Goal: Task Accomplishment & Management: Complete application form

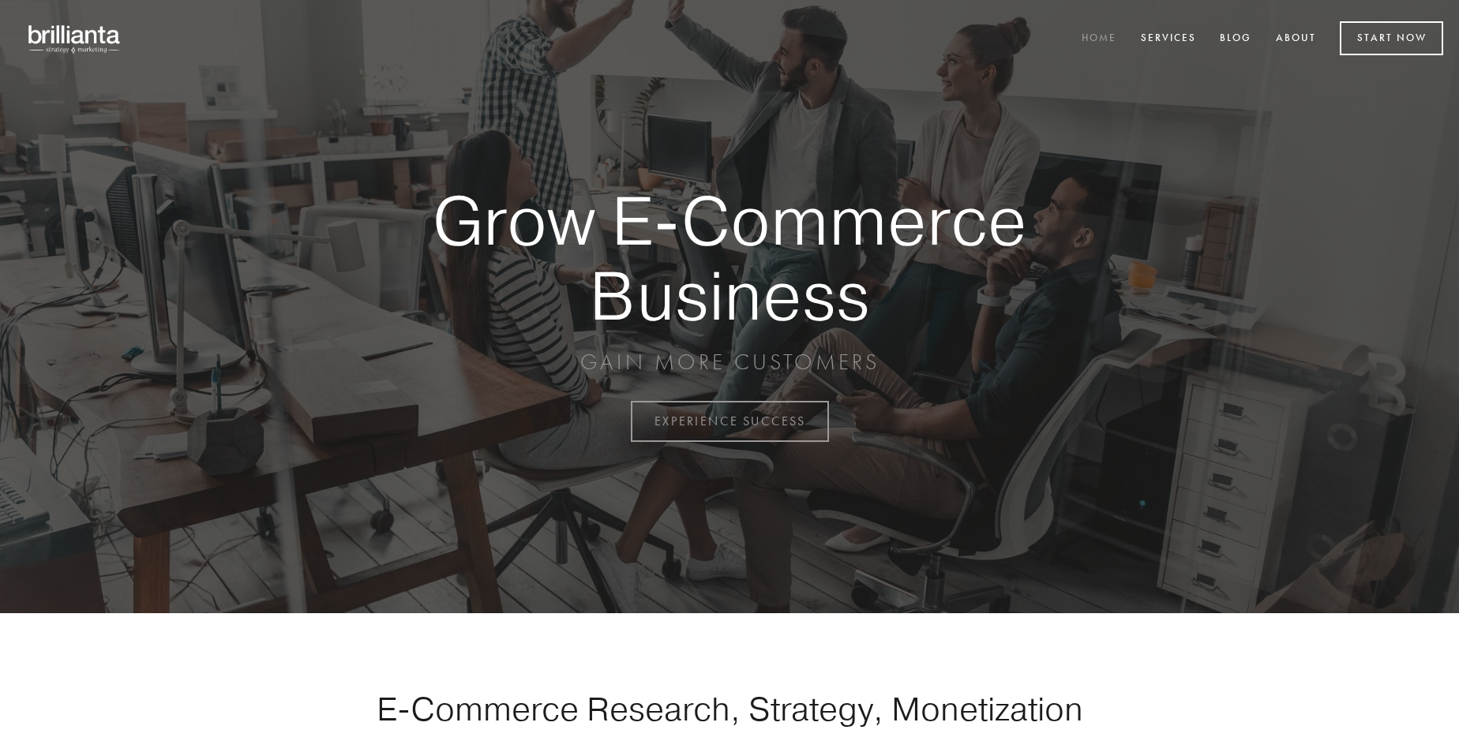
scroll to position [4139, 0]
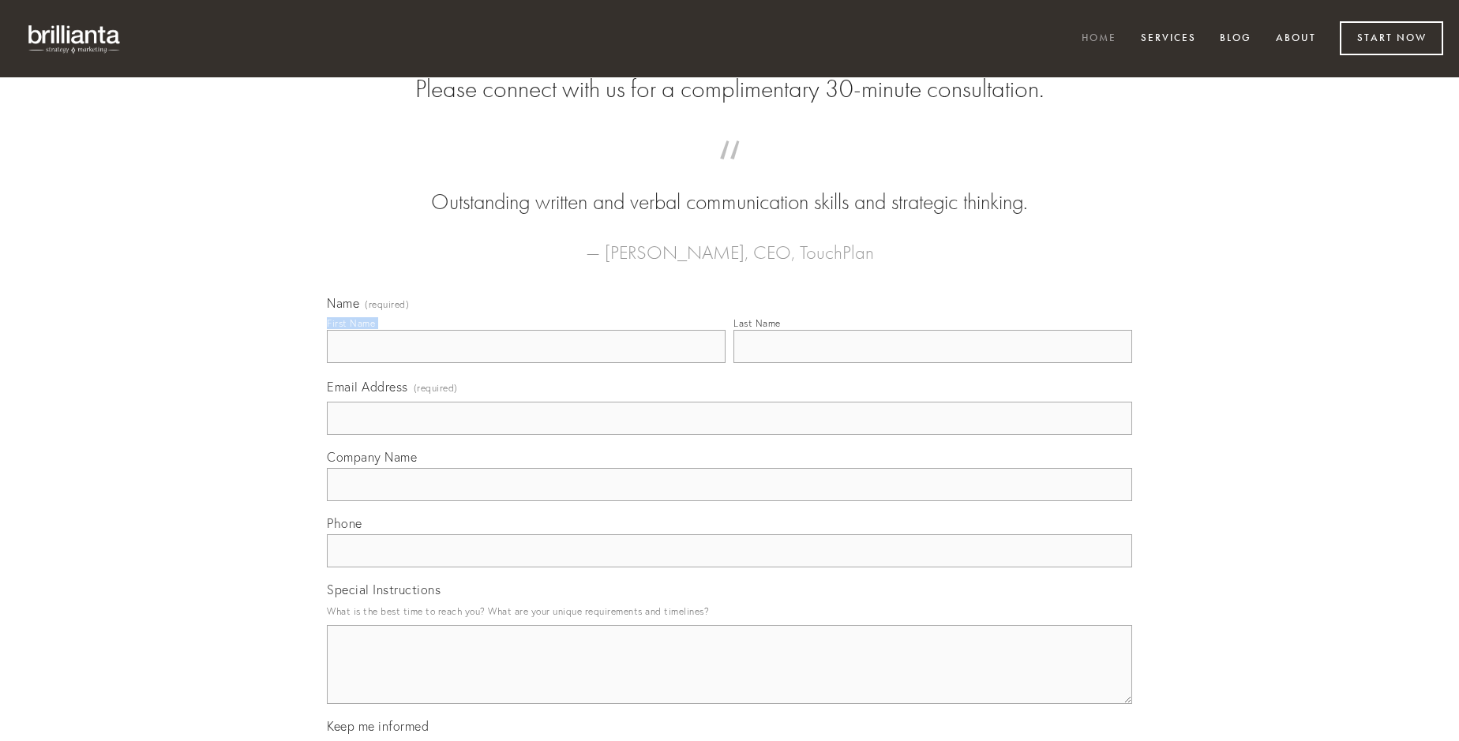
type input "[PERSON_NAME]"
click at [933, 363] on input "Last Name" at bounding box center [933, 346] width 399 height 33
type input "[PERSON_NAME]"
click at [730, 435] on input "Email Address (required)" at bounding box center [729, 418] width 805 height 33
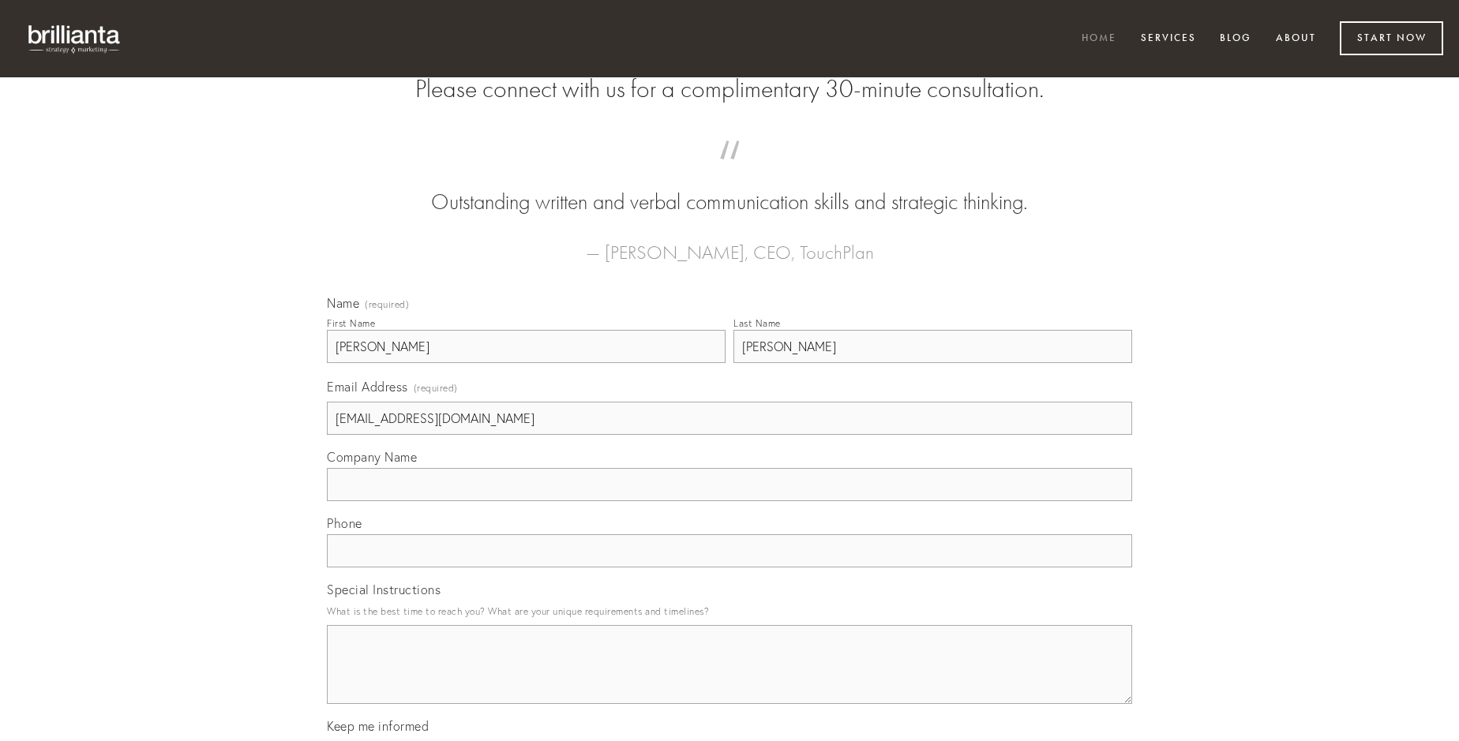
type input "[EMAIL_ADDRESS][DOMAIN_NAME]"
click at [730, 501] on input "Company Name" at bounding box center [729, 484] width 805 height 33
type input "demergo"
click at [730, 568] on input "text" at bounding box center [729, 551] width 805 height 33
click at [730, 679] on textarea "Special Instructions" at bounding box center [729, 664] width 805 height 79
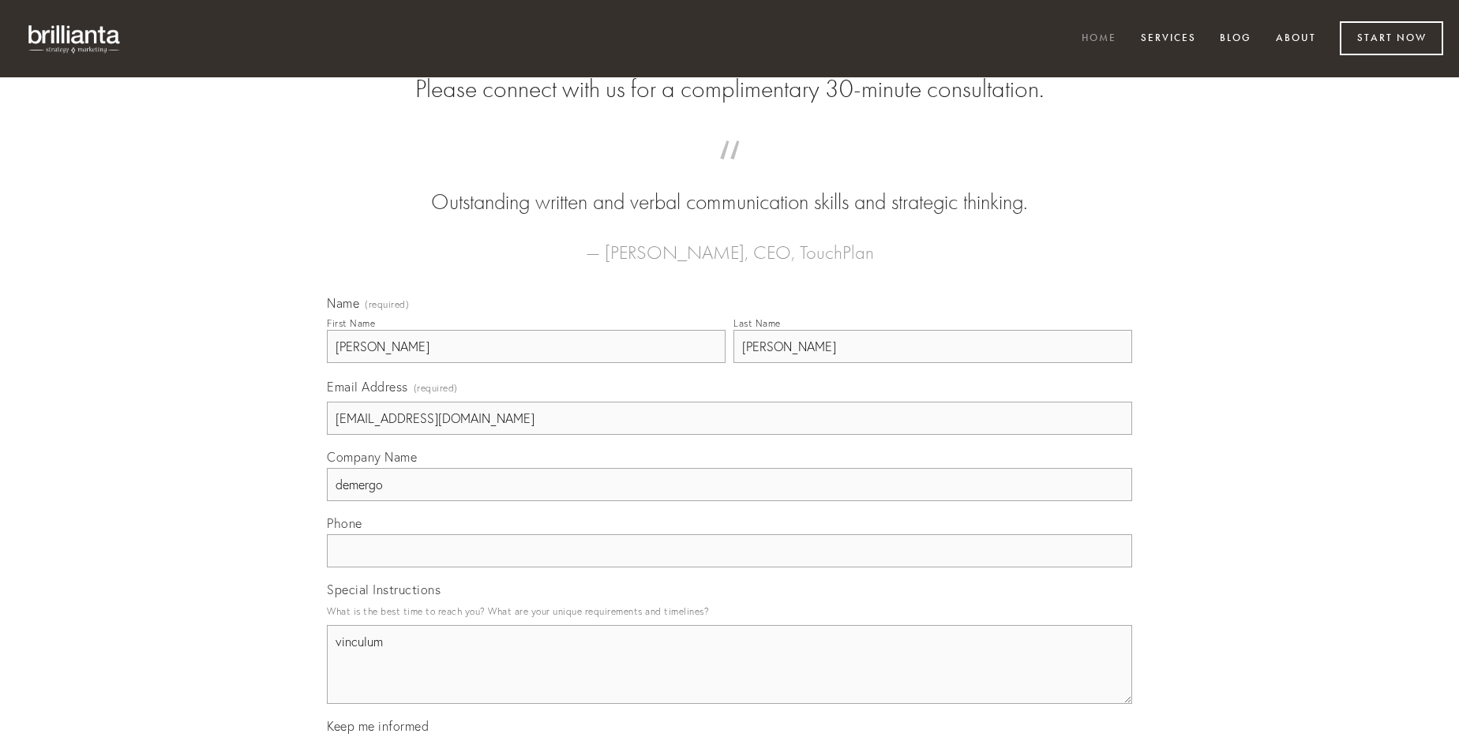
type textarea "vinculum"
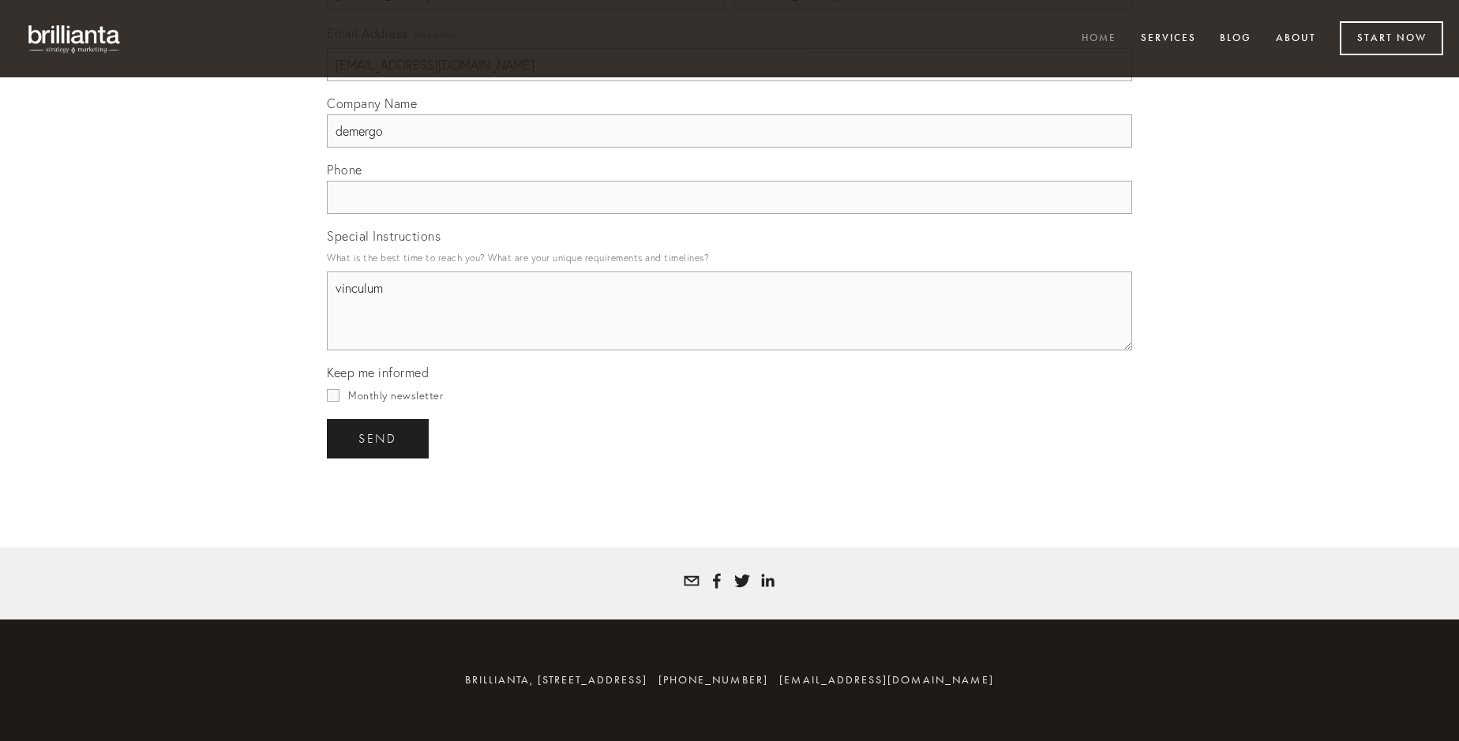
click at [379, 438] on span "send" at bounding box center [377, 439] width 39 height 14
